Goal: Task Accomplishment & Management: Manage account settings

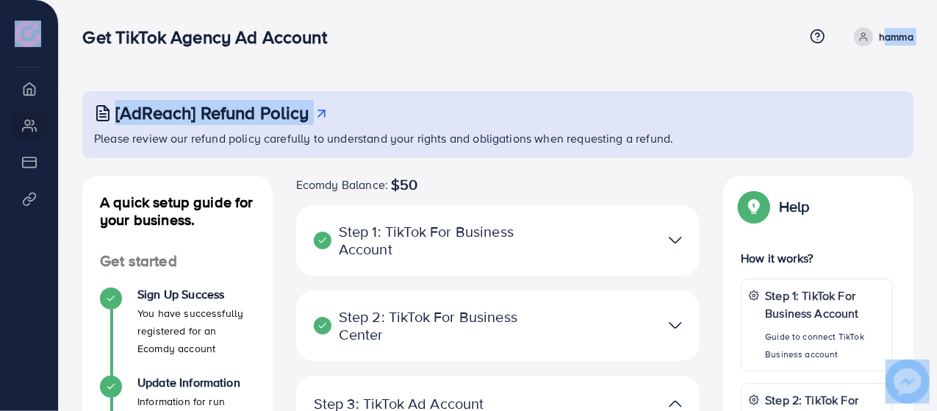
drag, startPoint x: 891, startPoint y: 74, endPoint x: 854, endPoint y: 28, distance: 59.1
click at [854, 28] on div "Get TikTok Agency Ad Account Help Center Contact Support Term and policy About …" at bounding box center [468, 411] width 937 height 822
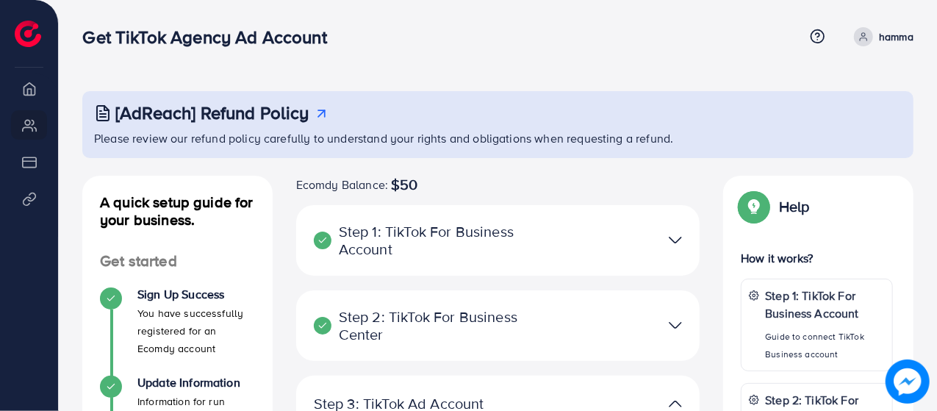
click at [652, 34] on div "Get TikTok Agency Ad Account" at bounding box center [443, 36] width 722 height 21
click at [867, 40] on icon at bounding box center [863, 39] width 7 height 3
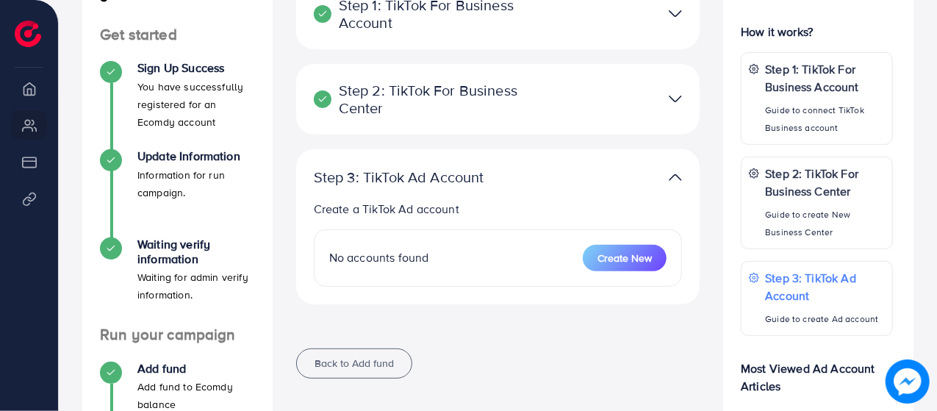
scroll to position [223, 0]
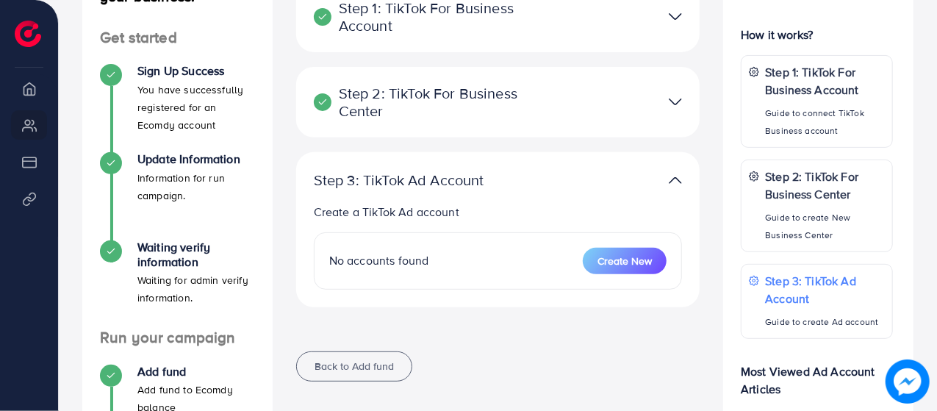
click at [672, 173] on img at bounding box center [675, 180] width 13 height 21
click at [674, 108] on img at bounding box center [675, 101] width 13 height 21
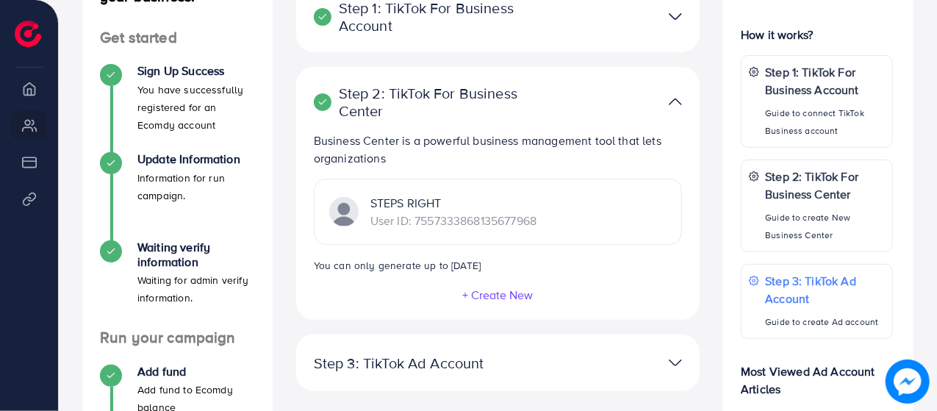
click at [674, 108] on img at bounding box center [675, 101] width 13 height 21
click at [674, 99] on img at bounding box center [675, 101] width 13 height 21
click at [675, 353] on img at bounding box center [675, 362] width 13 height 21
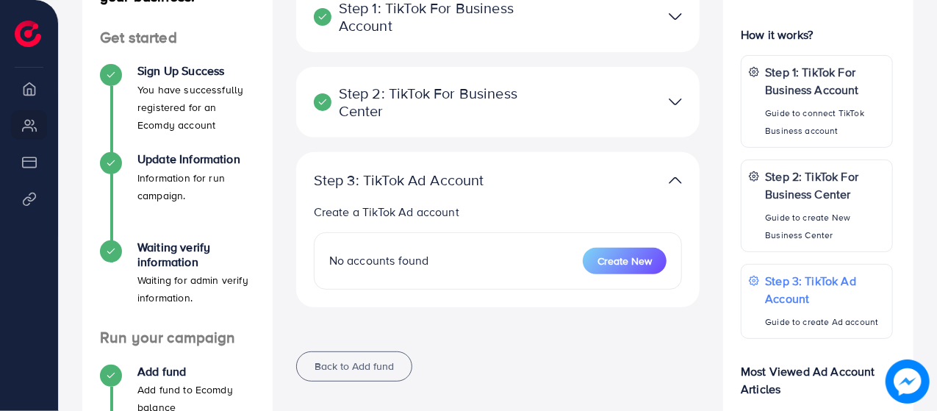
scroll to position [265, 0]
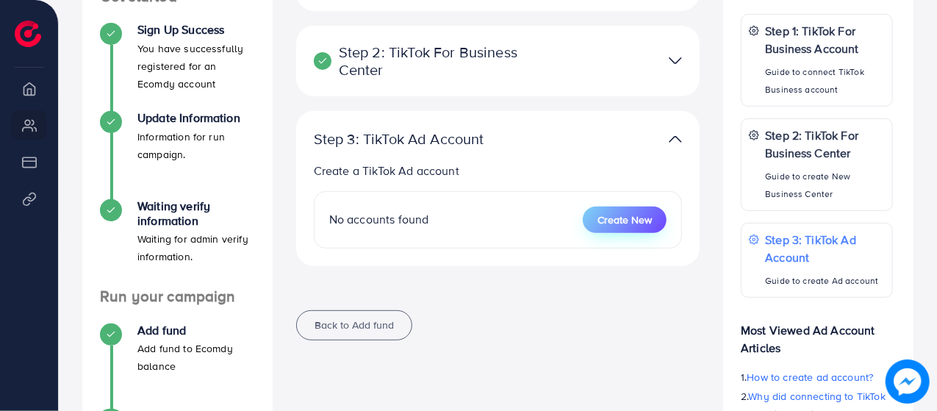
click at [618, 206] on button "Create New" at bounding box center [625, 219] width 84 height 26
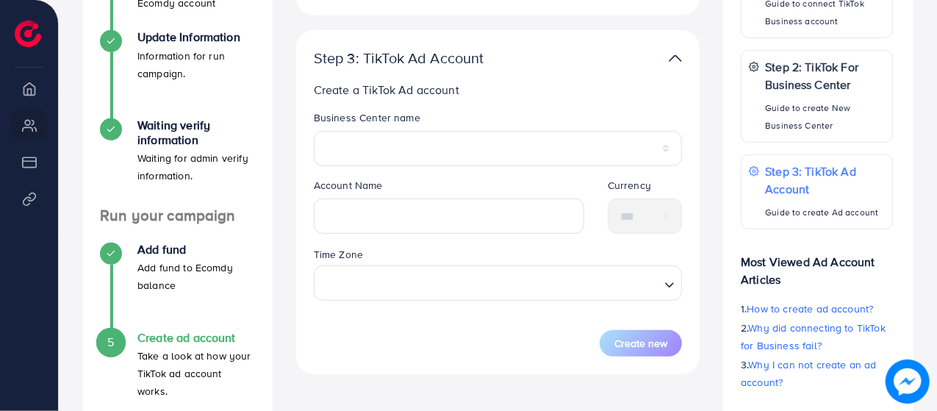
scroll to position [324, 0]
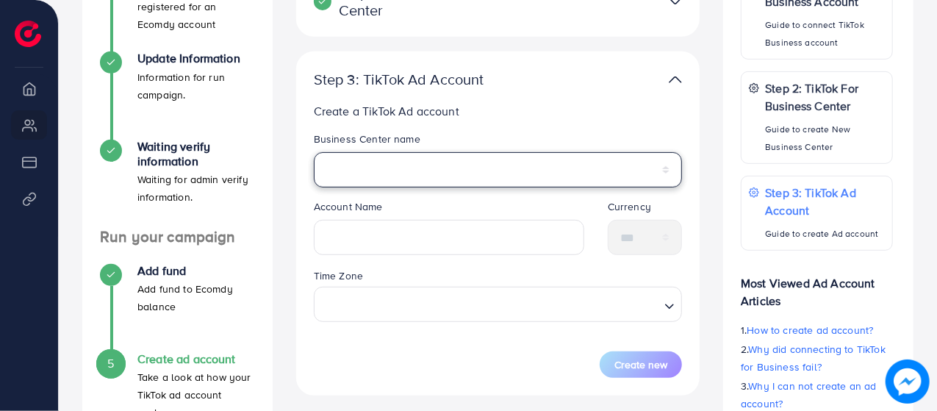
click at [430, 160] on select "**********" at bounding box center [498, 169] width 369 height 35
select select "**********"
click at [314, 152] on select "**********" at bounding box center [498, 169] width 369 height 35
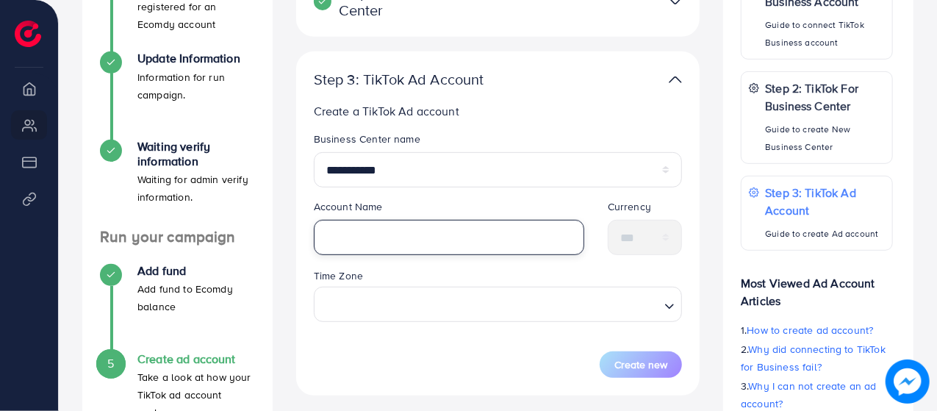
click at [375, 251] on input "text" at bounding box center [449, 237] width 270 height 35
type input "**********"
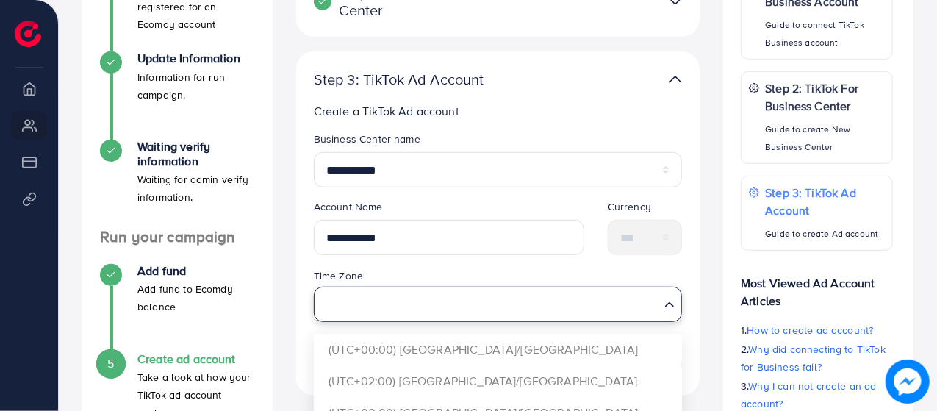
click at [382, 303] on input "Search for option" at bounding box center [489, 303] width 339 height 27
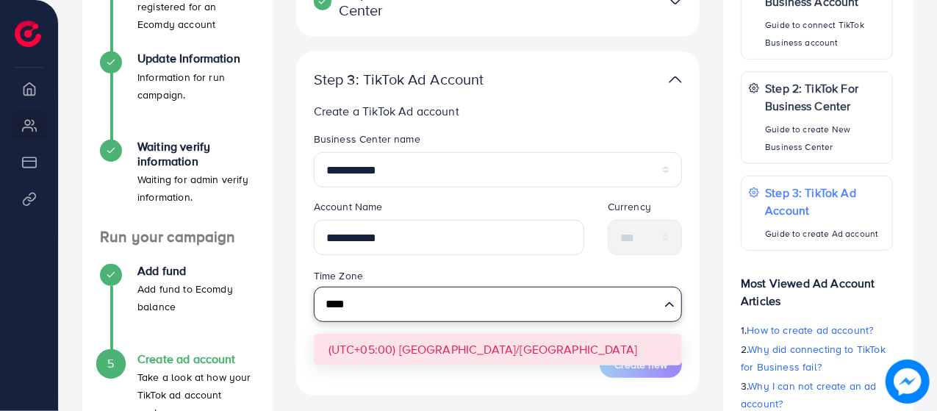
type input "****"
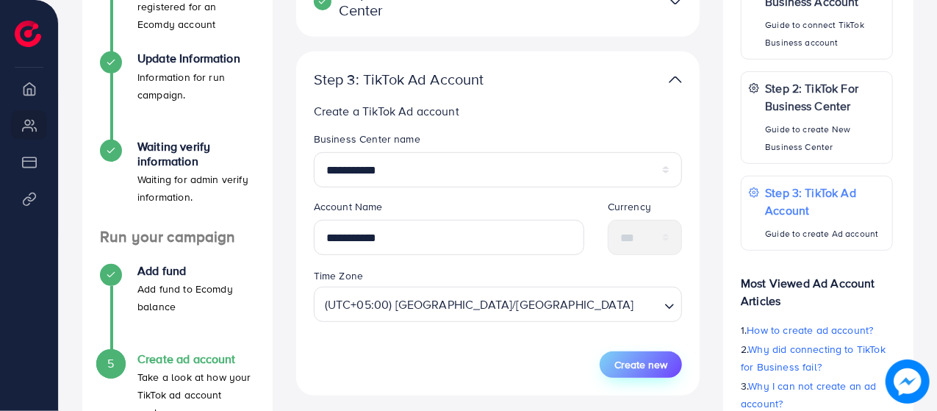
click at [622, 370] on span "Create new" at bounding box center [640, 364] width 53 height 15
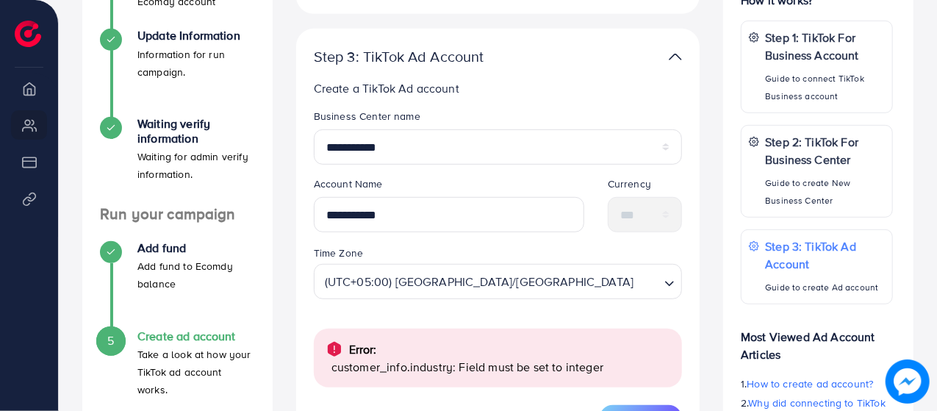
scroll to position [348, 0]
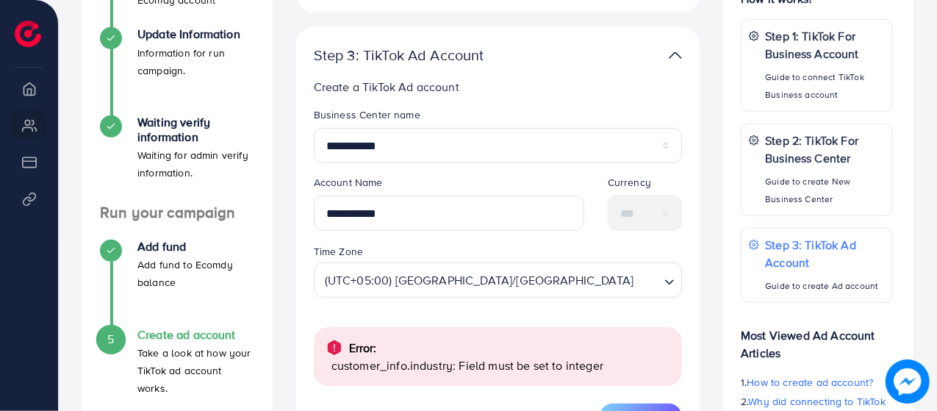
click at [620, 181] on legend "Currency" at bounding box center [645, 185] width 74 height 21
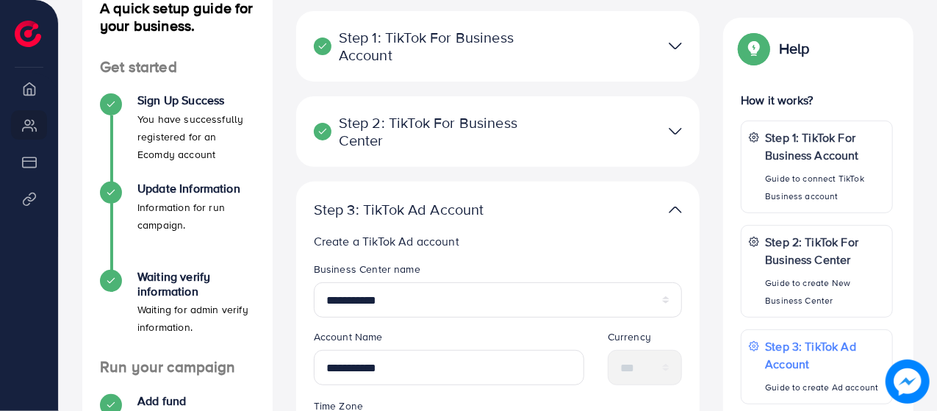
scroll to position [500, 0]
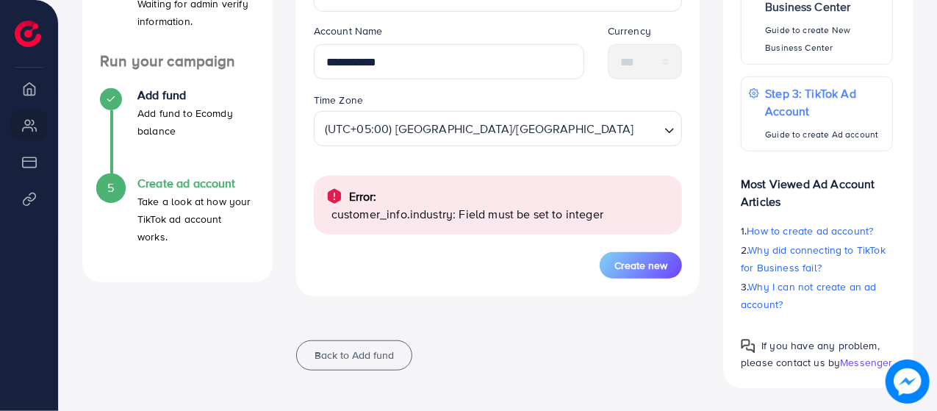
drag, startPoint x: 663, startPoint y: 263, endPoint x: 640, endPoint y: 276, distance: 26.6
click at [640, 276] on button "Create new" at bounding box center [641, 265] width 82 height 26
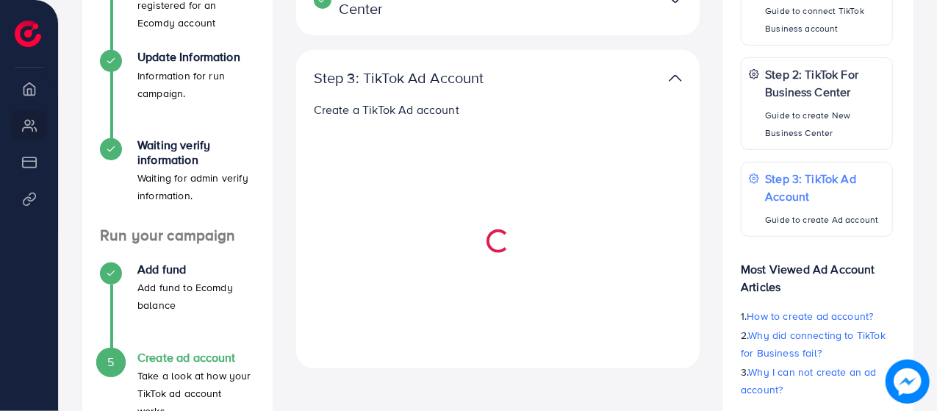
scroll to position [340, 0]
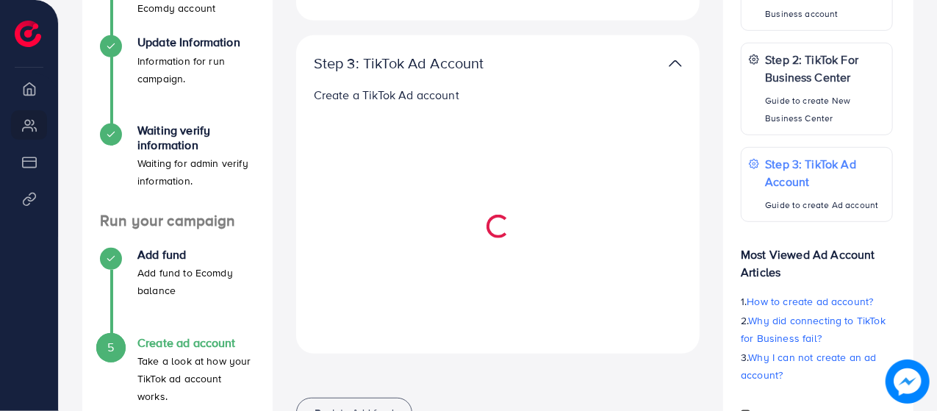
select select
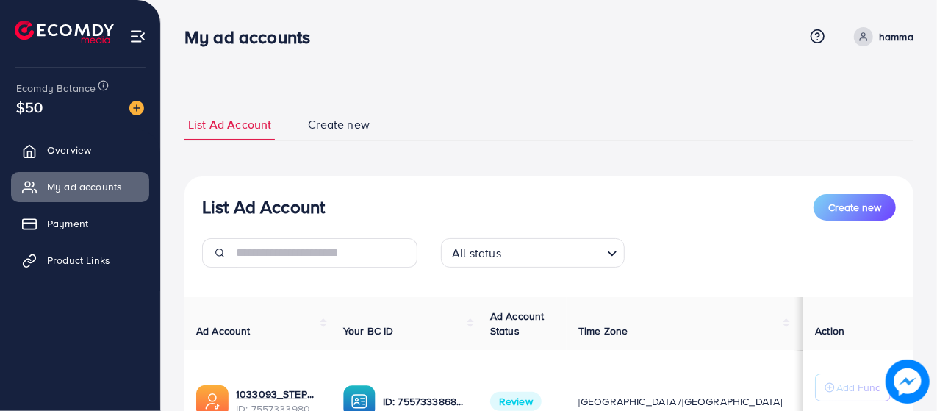
click at [641, 128] on ul "List Ad Account Create new" at bounding box center [548, 125] width 729 height 32
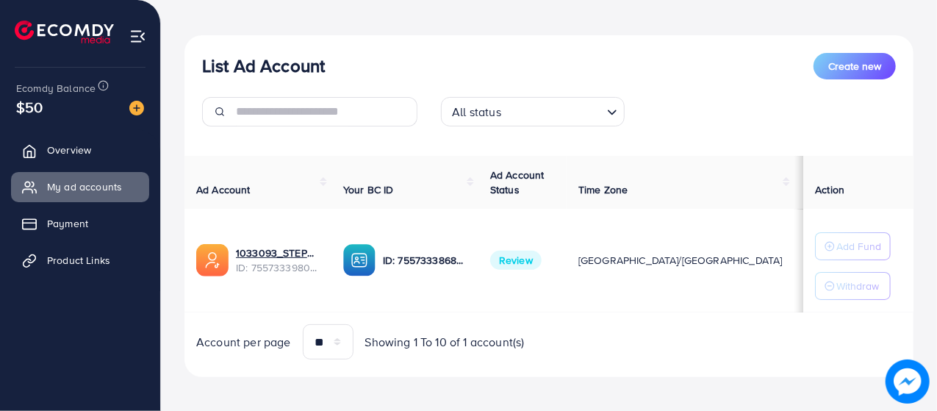
scroll to position [147, 0]
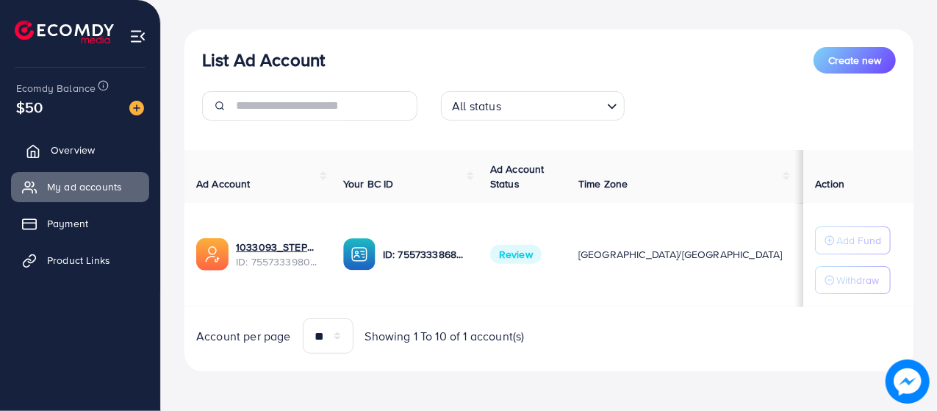
click at [48, 149] on link "Overview" at bounding box center [80, 149] width 138 height 29
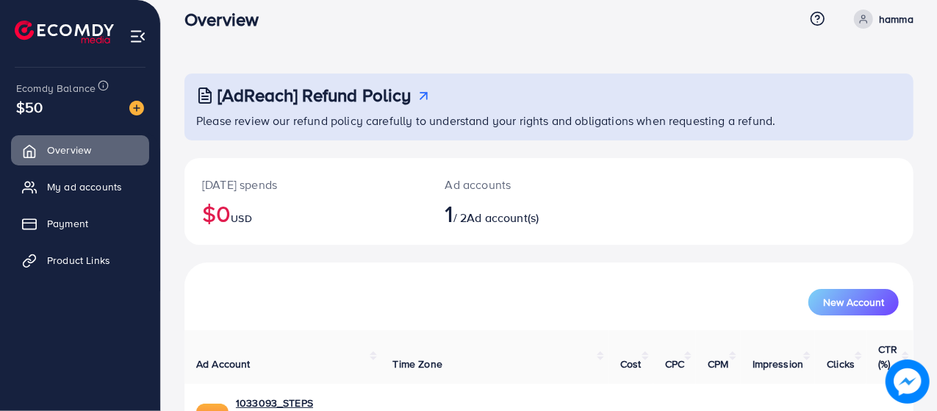
scroll to position [56, 0]
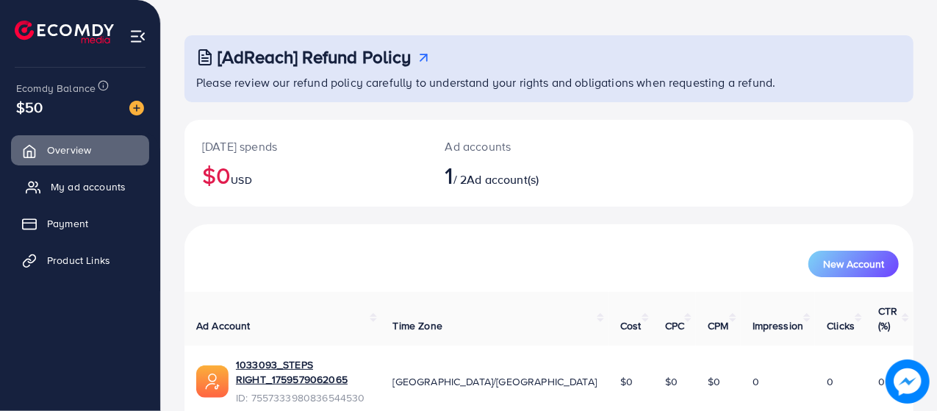
click at [85, 183] on span "My ad accounts" at bounding box center [88, 186] width 75 height 15
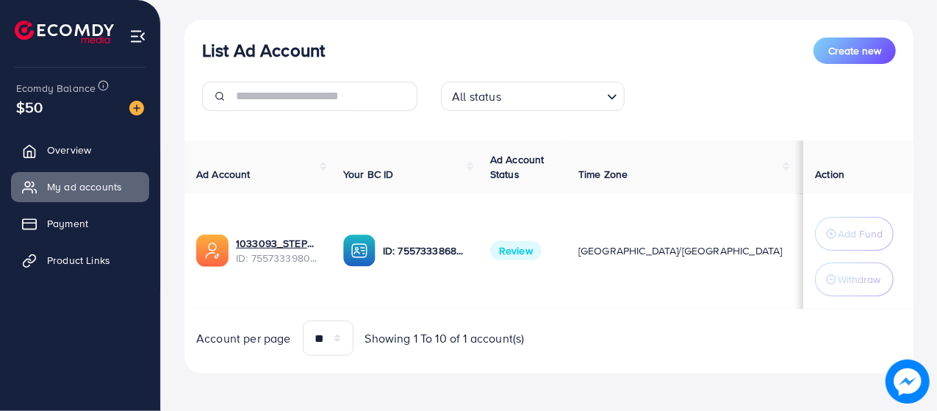
scroll to position [159, 0]
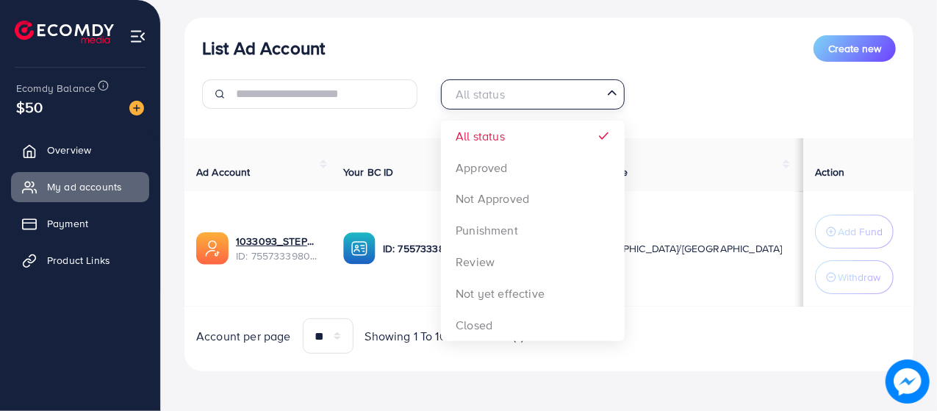
click at [493, 99] on div "All status Loading..." at bounding box center [533, 94] width 184 height 30
click at [395, 123] on div "List Ad Account Create new All status Loading... All status Approved Not Approv…" at bounding box center [548, 195] width 729 height 354
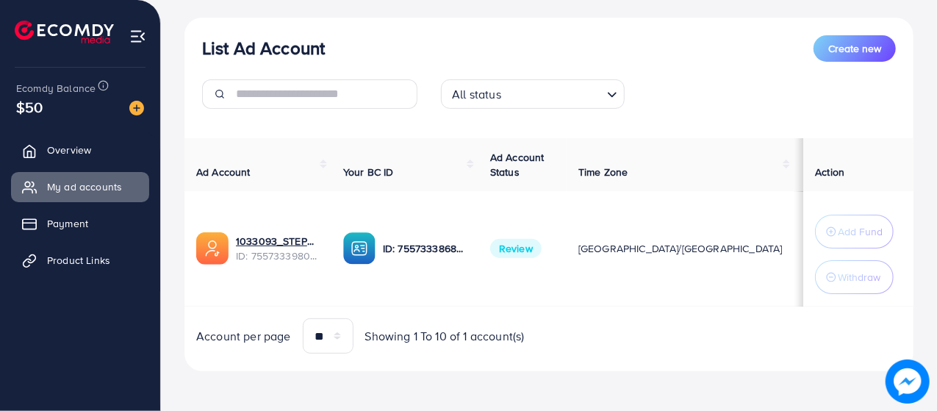
click at [741, 118] on div "All status Loading..." at bounding box center [548, 99] width 717 height 41
click at [317, 90] on input "text" at bounding box center [326, 93] width 181 height 29
click at [794, 215] on td "$0" at bounding box center [816, 248] width 45 height 115
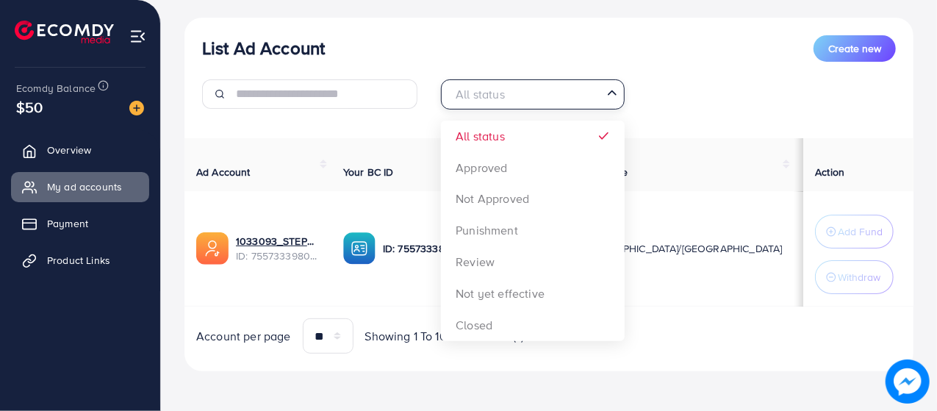
click at [533, 101] on input "Search for option" at bounding box center [524, 94] width 154 height 23
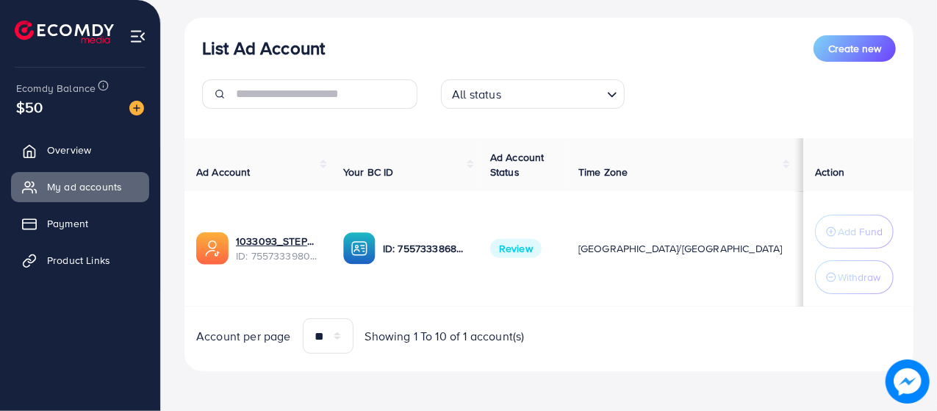
click at [489, 75] on div "List Ad Account Create new All status Loading... All status Approved Not Approv…" at bounding box center [548, 77] width 729 height 85
click at [53, 148] on span "Overview" at bounding box center [73, 150] width 44 height 15
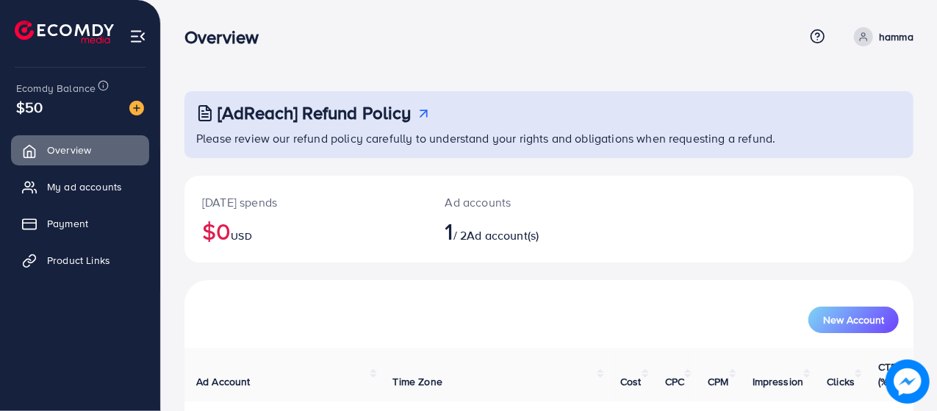
click at [137, 99] on div at bounding box center [131, 106] width 26 height 17
click at [136, 104] on img at bounding box center [136, 108] width 15 height 15
